Goal: Check status

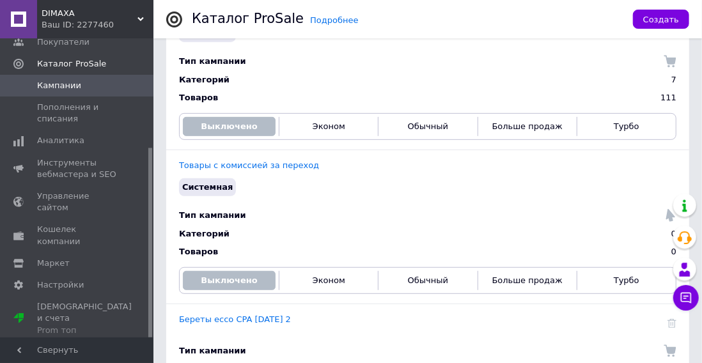
scroll to position [157, 0]
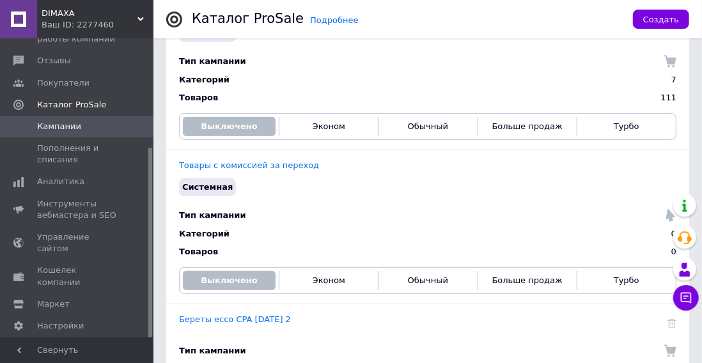
click at [195, 317] on link "Береты ессо CPA [DATE] 2" at bounding box center [235, 320] width 112 height 10
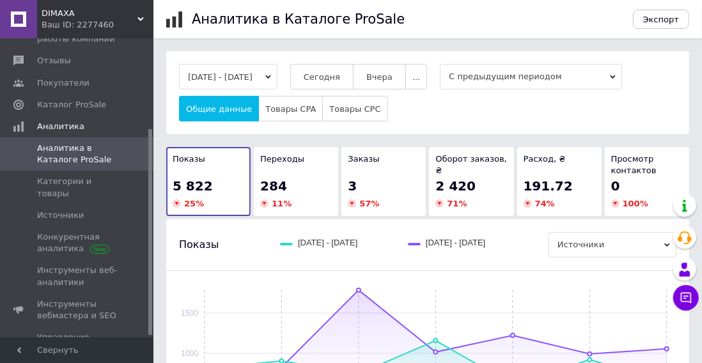
click at [340, 75] on span "Сегодня" at bounding box center [322, 77] width 36 height 10
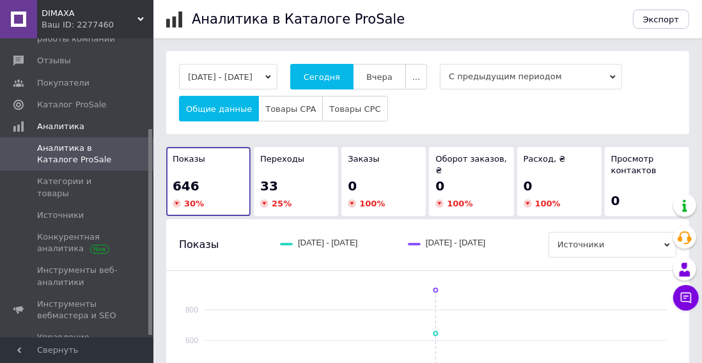
click at [393, 79] on span "Вчера" at bounding box center [379, 77] width 26 height 10
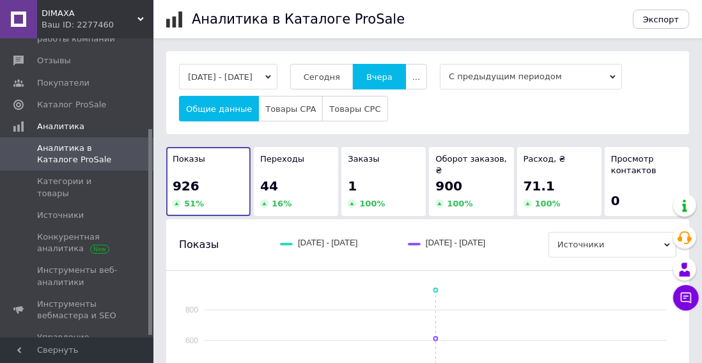
click at [340, 72] on span "Сегодня" at bounding box center [322, 77] width 36 height 10
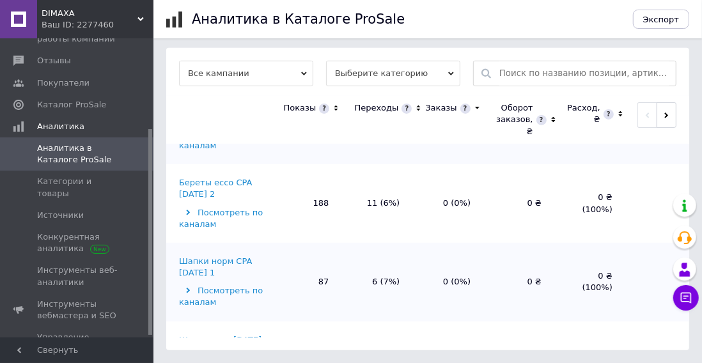
scroll to position [231, 0]
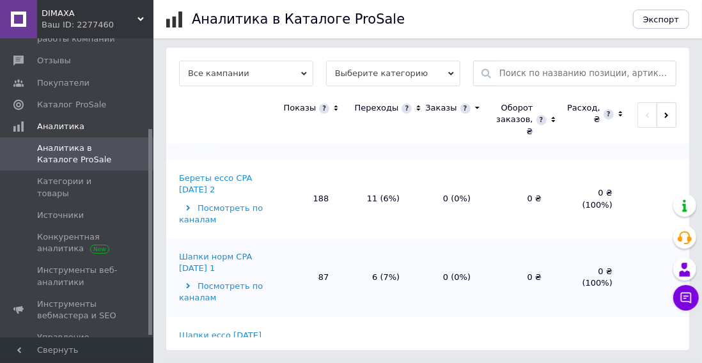
click at [225, 274] on div "Шапки норм CPA [DATE] 1" at bounding box center [223, 262] width 89 height 23
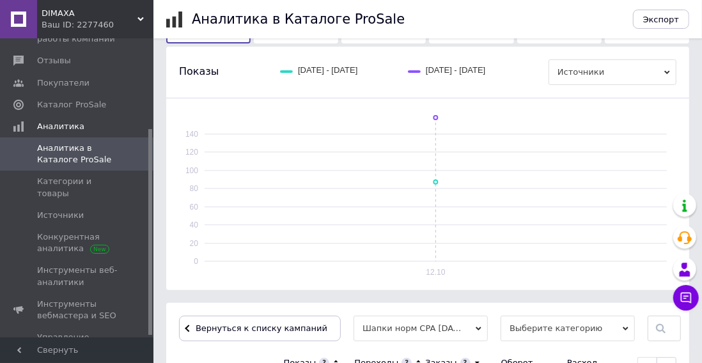
scroll to position [323, 0]
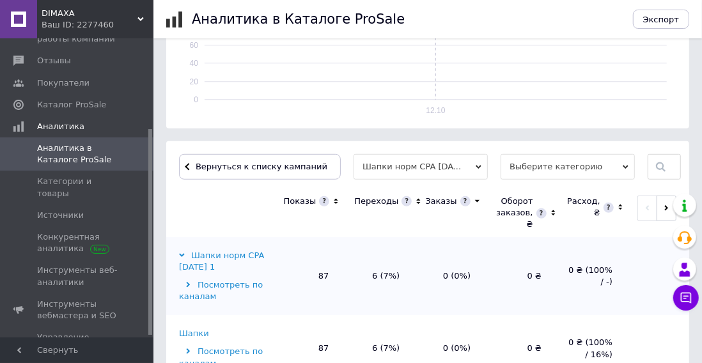
click at [572, 173] on span "Выберите категорию" at bounding box center [568, 167] width 134 height 26
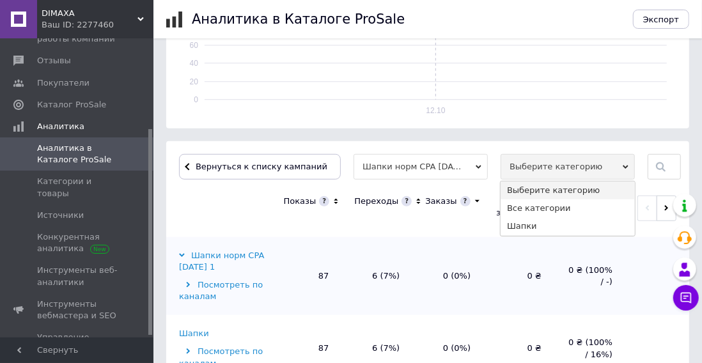
click at [529, 233] on li "Шапки" at bounding box center [568, 226] width 134 height 18
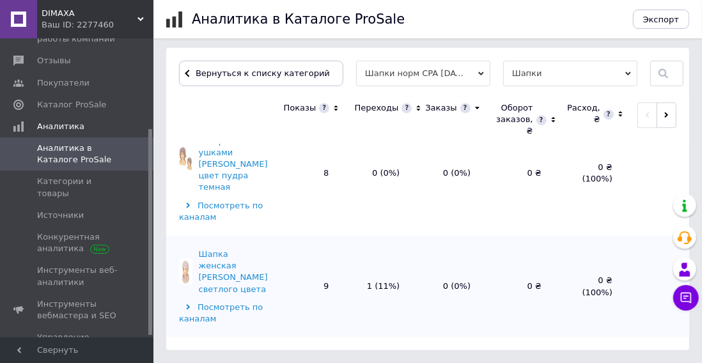
scroll to position [2187, 0]
click at [192, 75] on button "Вернуться к списку категорий" at bounding box center [261, 74] width 164 height 26
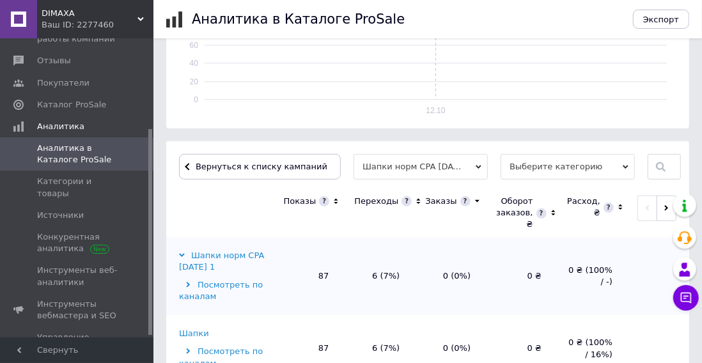
click at [197, 166] on span "Вернуться к списку кампаний" at bounding box center [262, 167] width 132 height 10
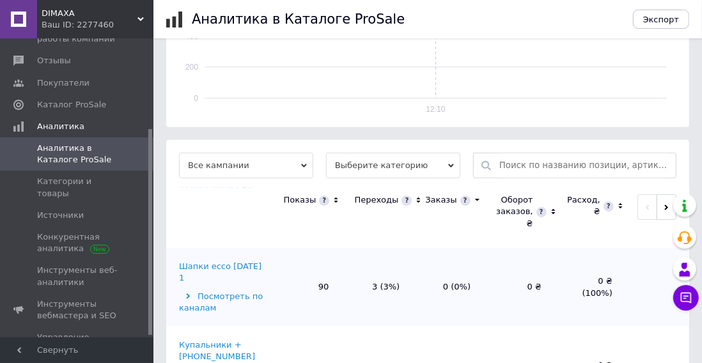
scroll to position [146, 0]
click at [208, 283] on div "Шапки ессо [DATE] 1" at bounding box center [223, 271] width 89 height 23
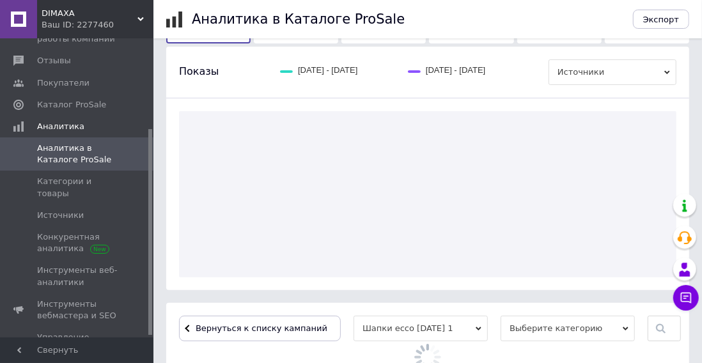
scroll to position [323, 0]
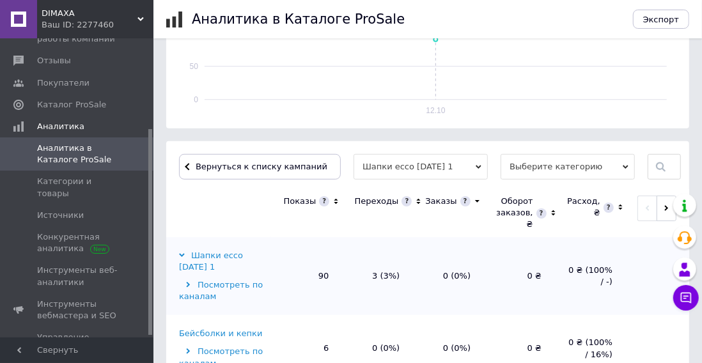
click at [589, 166] on span "Выберите категорию" at bounding box center [568, 167] width 134 height 26
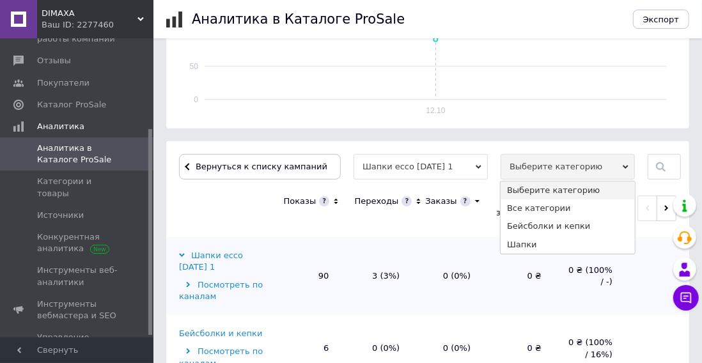
click at [531, 252] on li "Шапки" at bounding box center [568, 245] width 134 height 18
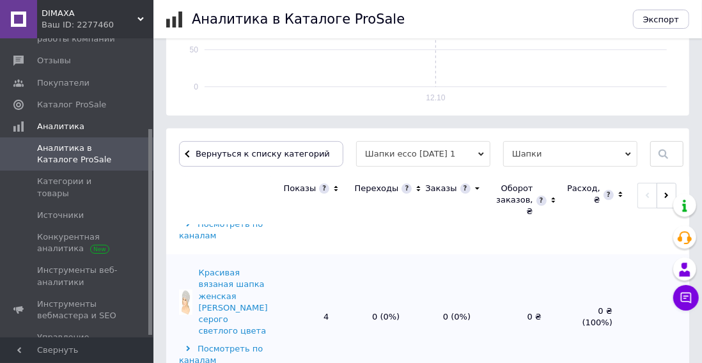
scroll to position [420, 0]
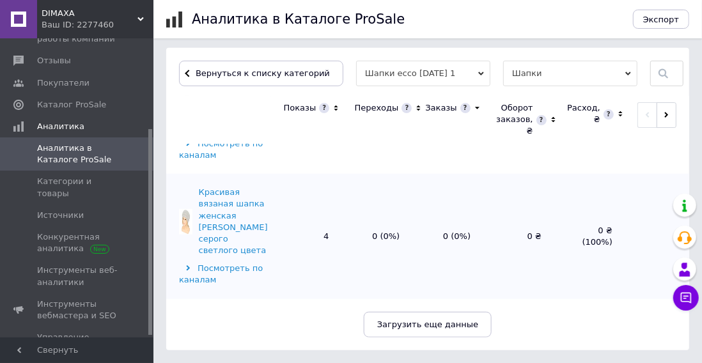
click at [449, 329] on span "Загрузить еще данные" at bounding box center [427, 325] width 101 height 10
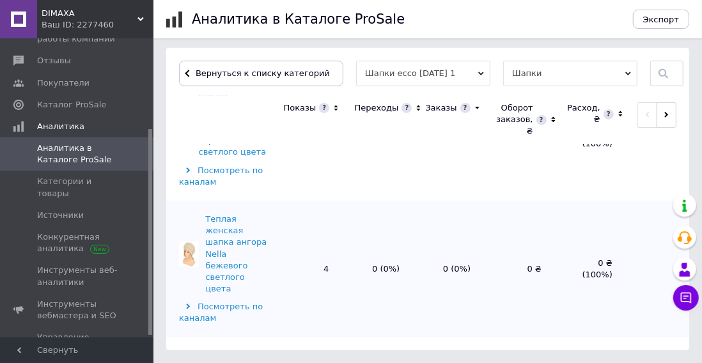
scroll to position [3108, 0]
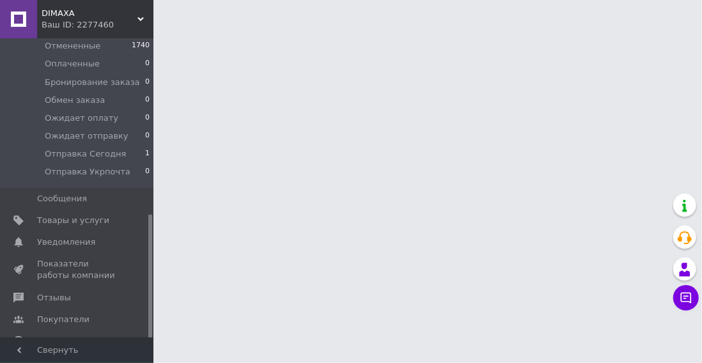
scroll to position [408, 0]
